Goal: Use online tool/utility

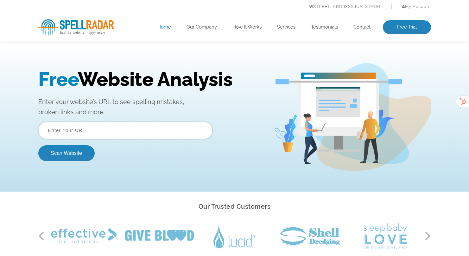
click at [91, 129] on input "text" at bounding box center [125, 130] width 174 height 17
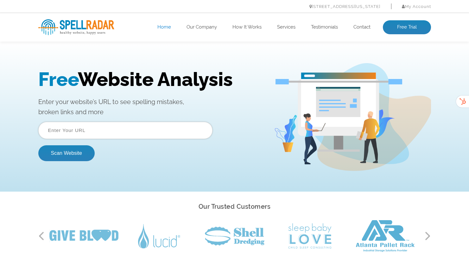
type input "[URL][DOMAIN_NAME]"
click at [75, 152] on button "Scan Website" at bounding box center [66, 153] width 56 height 16
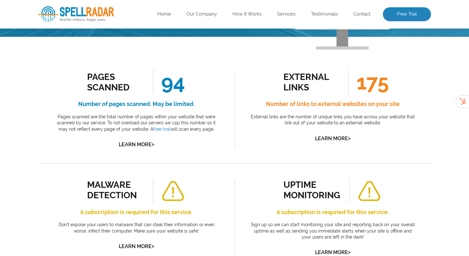
scroll to position [113, 0]
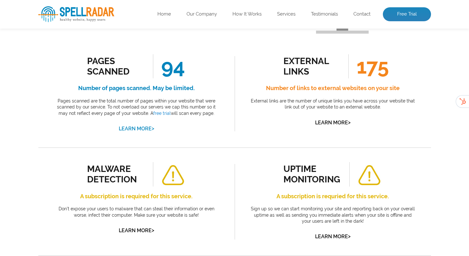
click at [142, 129] on link "Learn More >" at bounding box center [136, 128] width 35 height 6
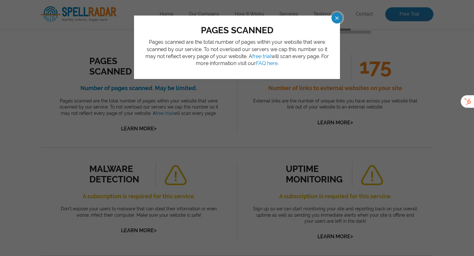
click at [334, 19] on span at bounding box center [331, 17] width 11 height 11
